Goal: Find specific page/section: Find specific page/section

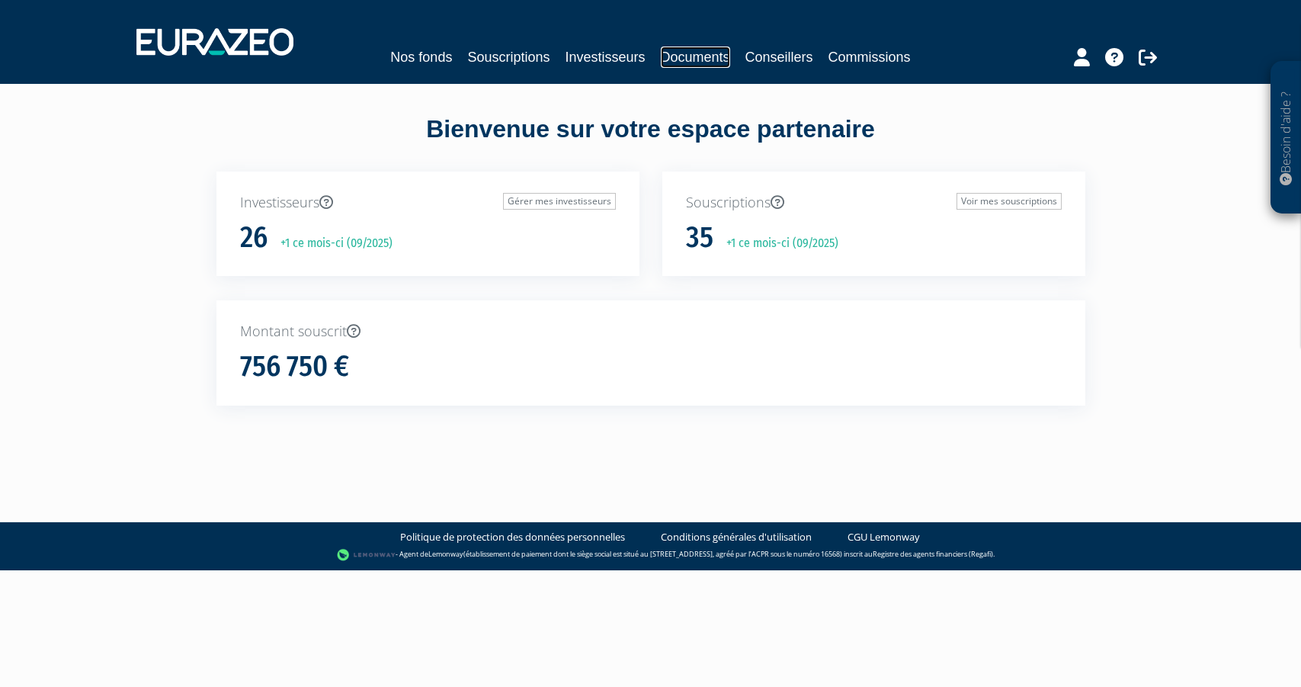
click at [683, 59] on link "Documents" at bounding box center [695, 56] width 69 height 21
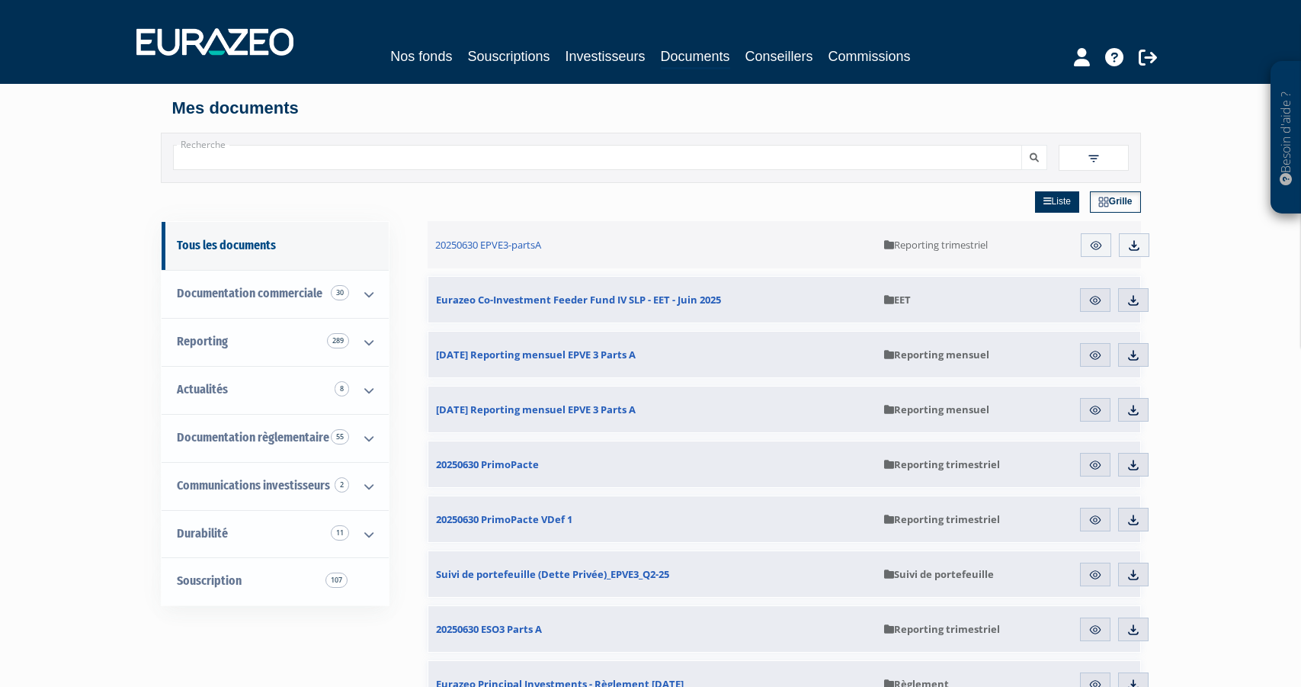
click at [1096, 158] on img at bounding box center [1094, 159] width 14 height 14
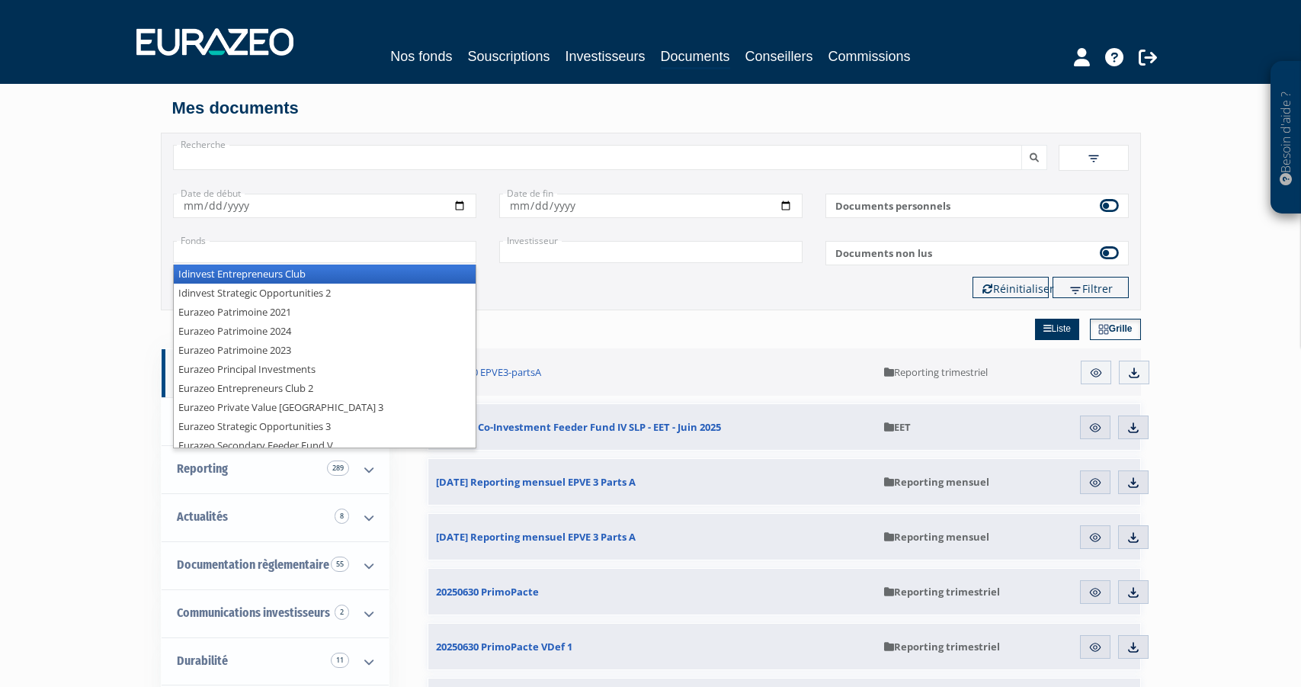
click at [381, 248] on input "text" at bounding box center [324, 252] width 303 height 22
type input "+"
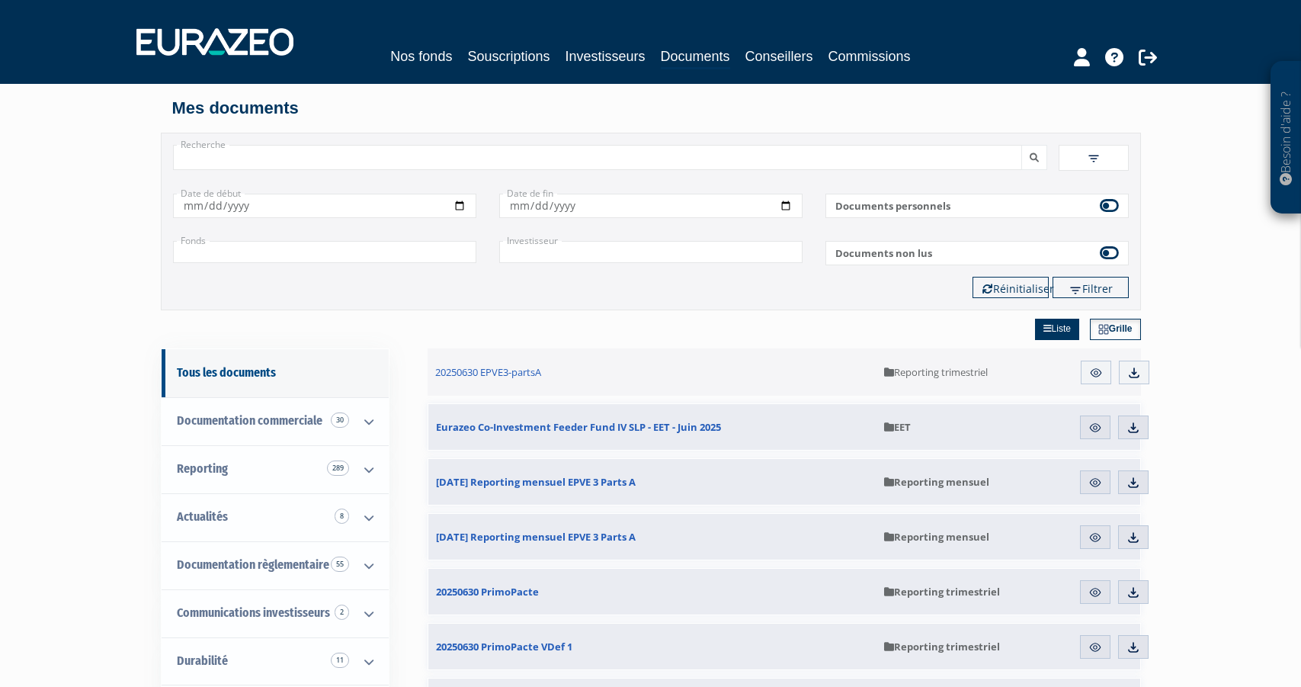
click at [417, 138] on div "Recherche Filtres Liste +" at bounding box center [651, 222] width 980 height 178
click at [431, 155] on input "Recherche" at bounding box center [597, 157] width 849 height 25
type input "fcpi"
click at [1021, 145] on button "submit" at bounding box center [1034, 157] width 26 height 25
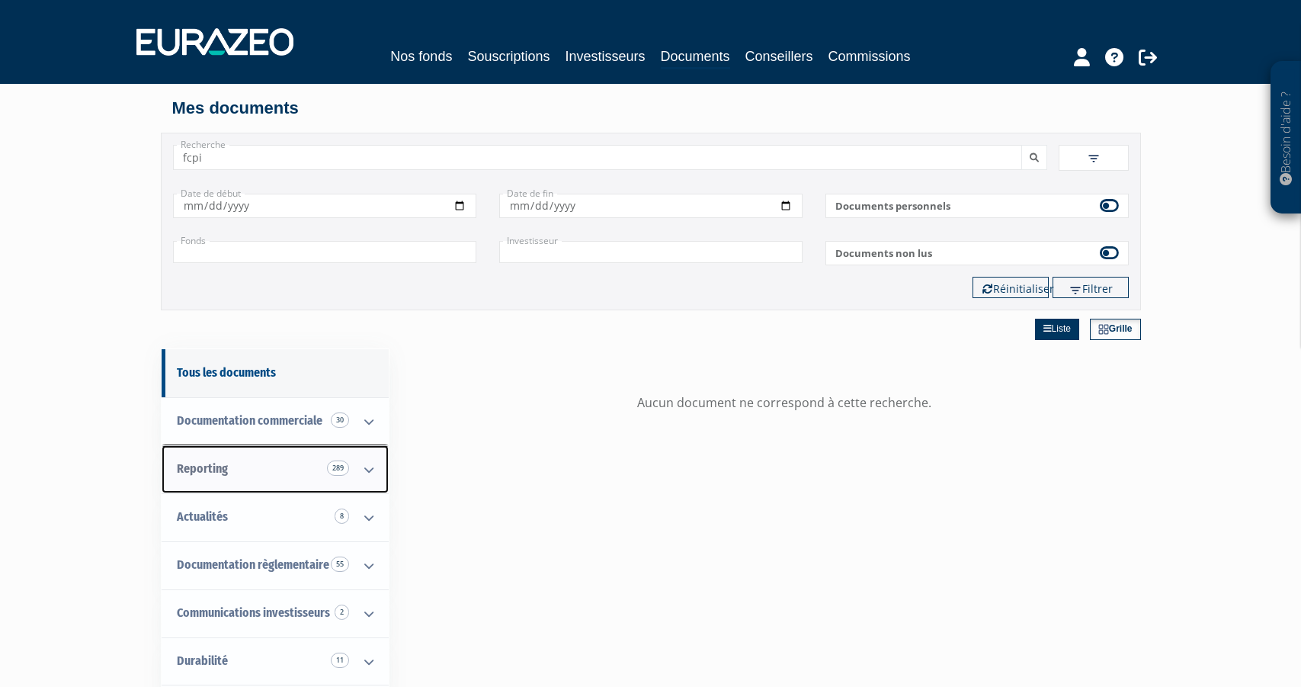
click at [208, 469] on span "Reporting 289" at bounding box center [202, 468] width 51 height 14
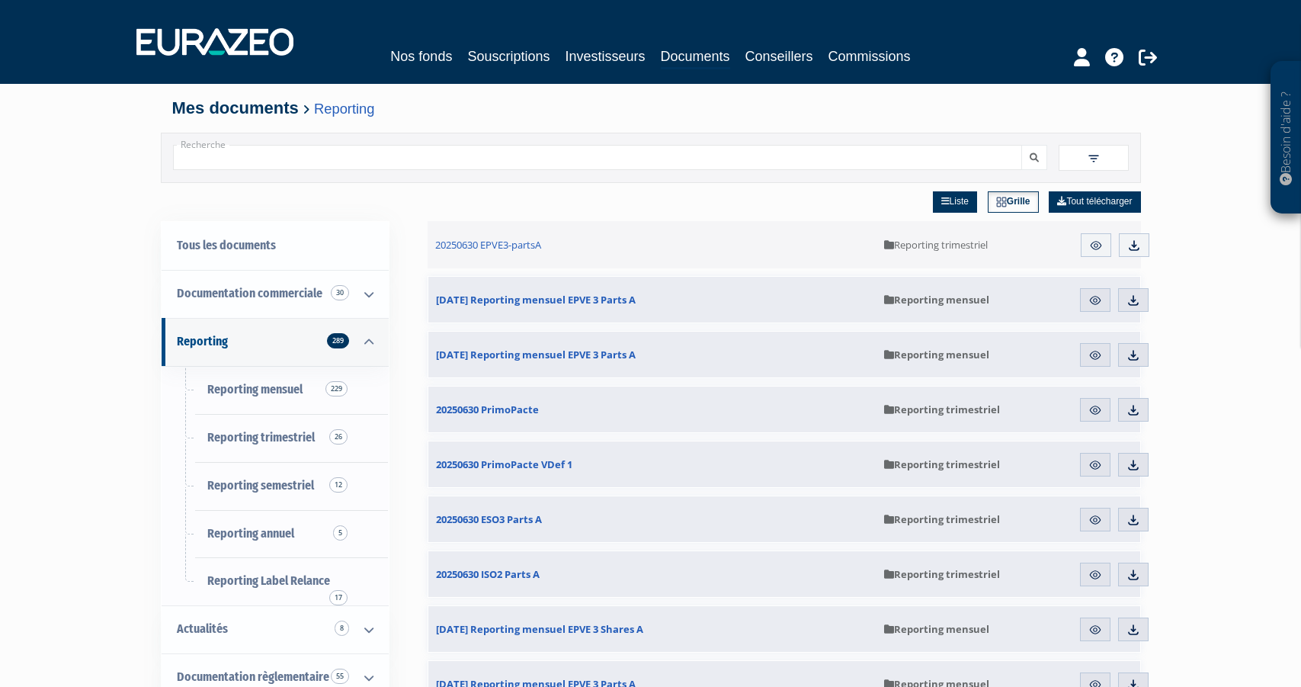
click at [1085, 162] on span at bounding box center [1094, 158] width 70 height 26
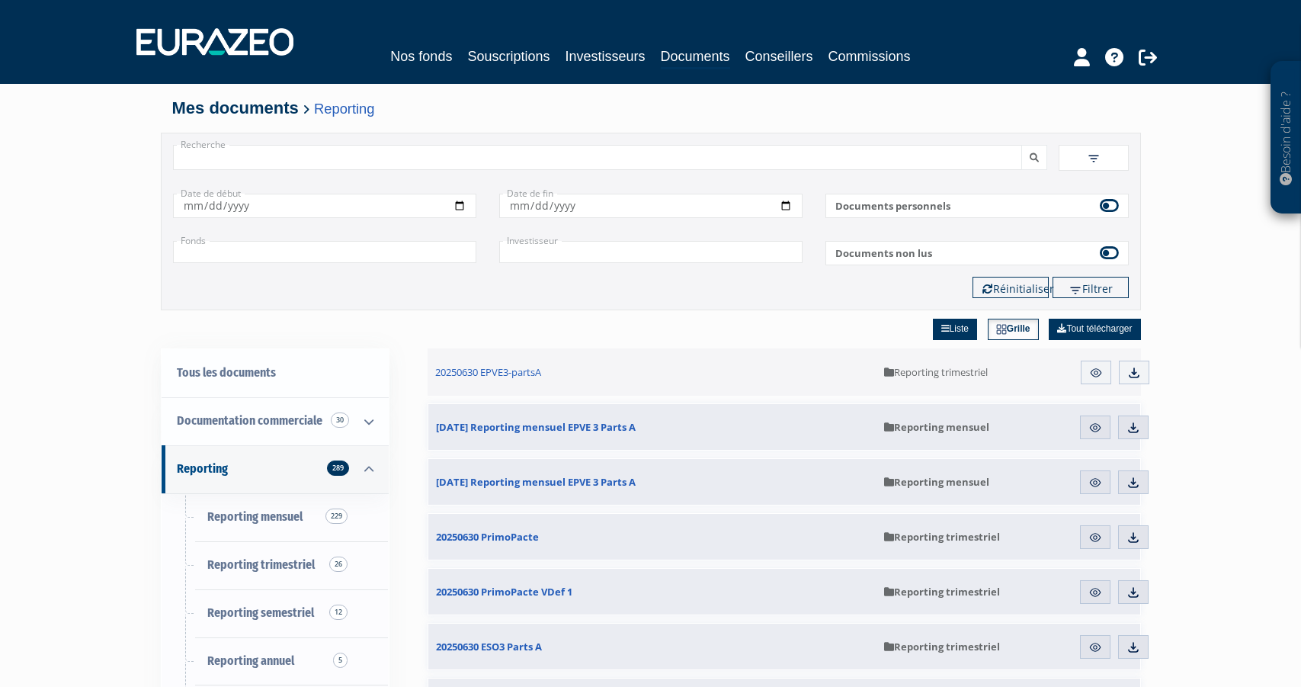
click at [258, 258] on input "text" at bounding box center [324, 252] width 303 height 22
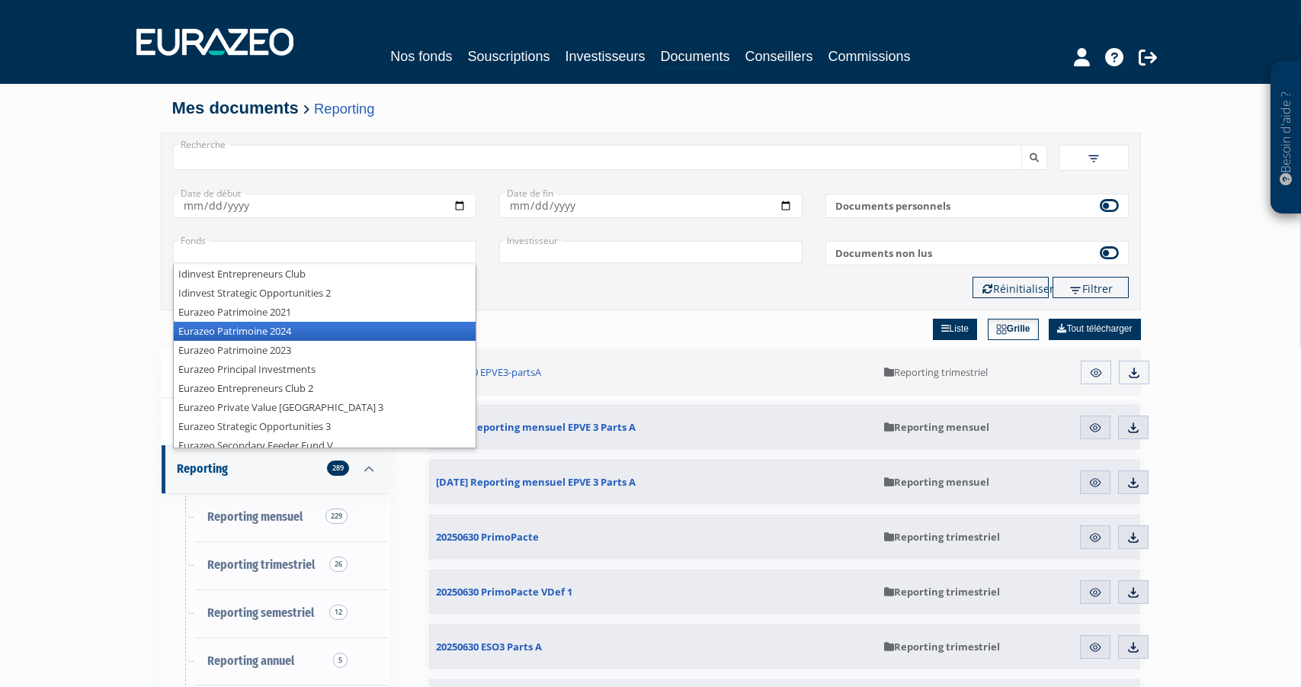
click at [298, 329] on li "Eurazeo Patrimoine 2024" at bounding box center [325, 331] width 302 height 19
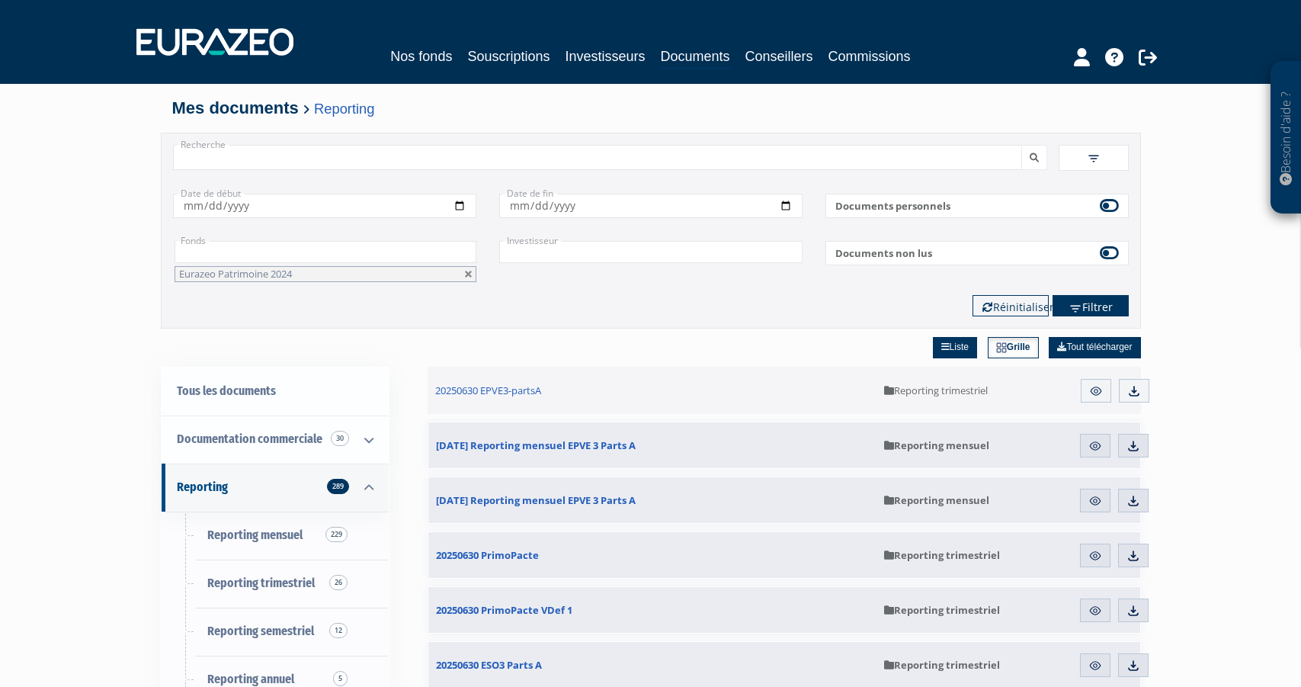
click at [1088, 316] on button "Filtrer" at bounding box center [1090, 305] width 76 height 21
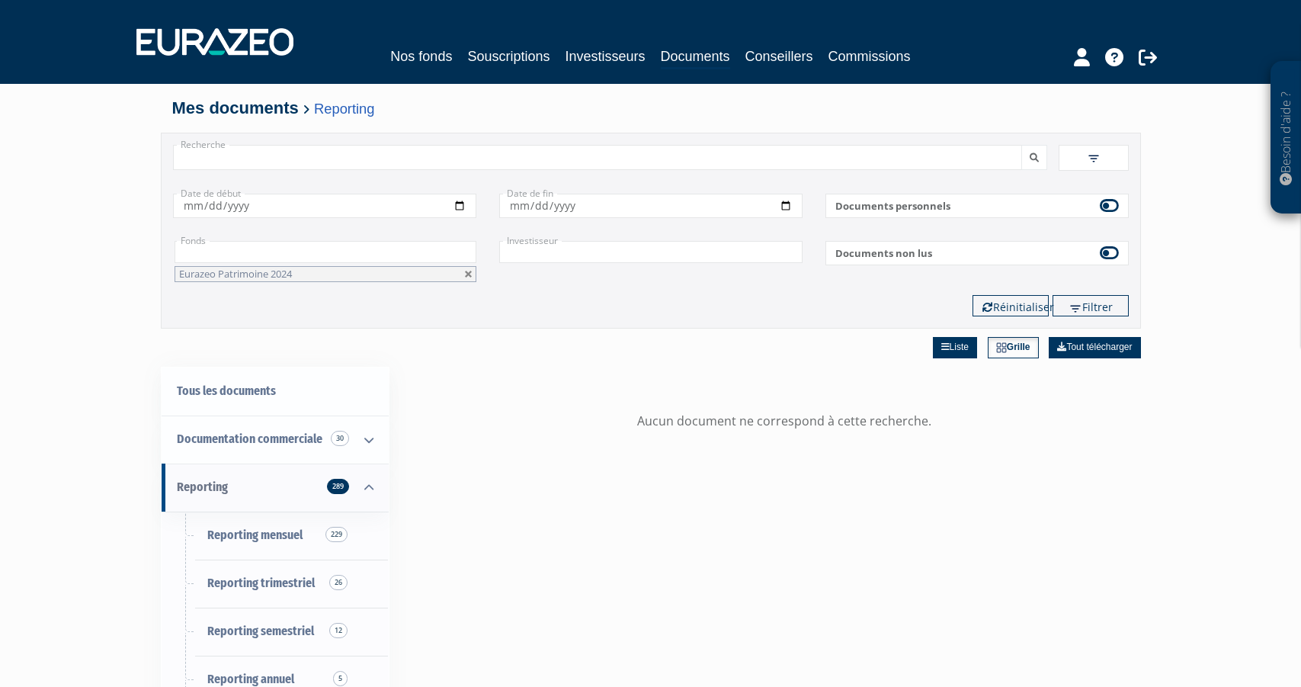
scroll to position [52, 0]
